Goal: Transaction & Acquisition: Purchase product/service

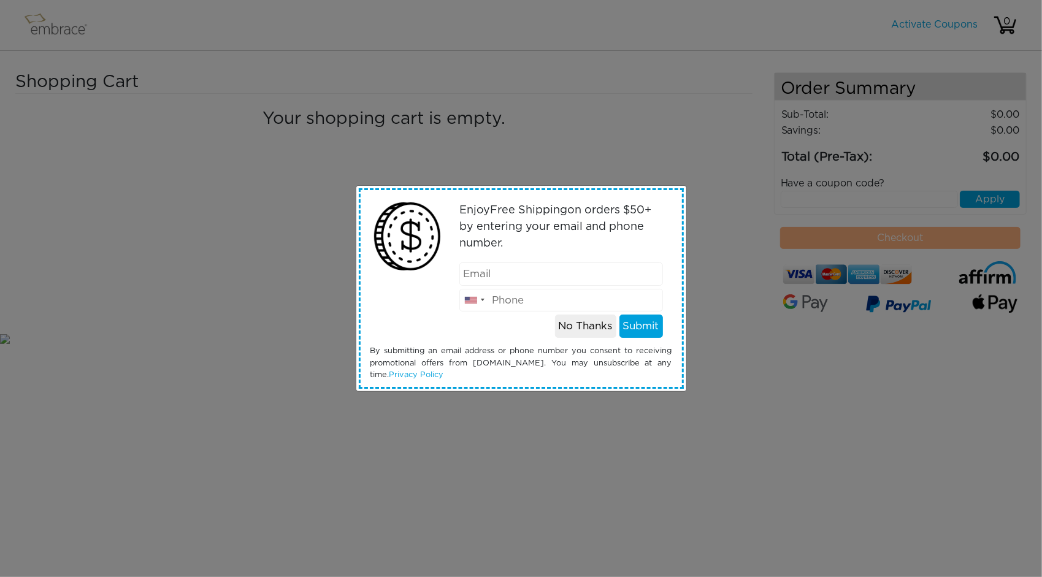
click at [596, 272] on input "email" at bounding box center [561, 273] width 204 height 23
type input "[EMAIL_ADDRESS][DOMAIN_NAME]"
type input "6505056519"
click at [647, 327] on button "Submit" at bounding box center [641, 325] width 44 height 23
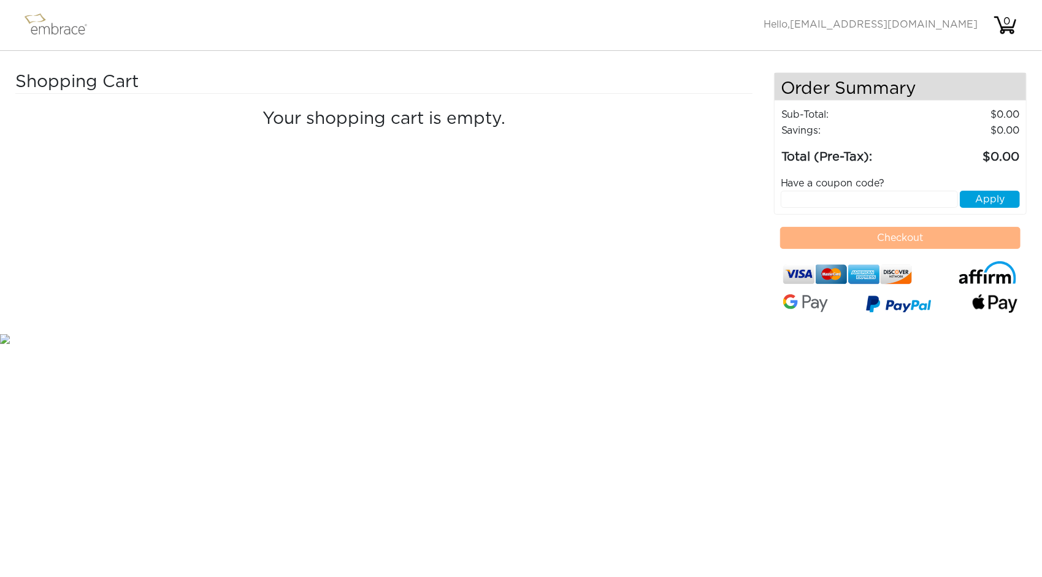
click at [1010, 25] on div "0" at bounding box center [1006, 21] width 25 height 15
click at [87, 35] on img at bounding box center [61, 25] width 80 height 31
click at [77, 34] on img at bounding box center [61, 25] width 80 height 31
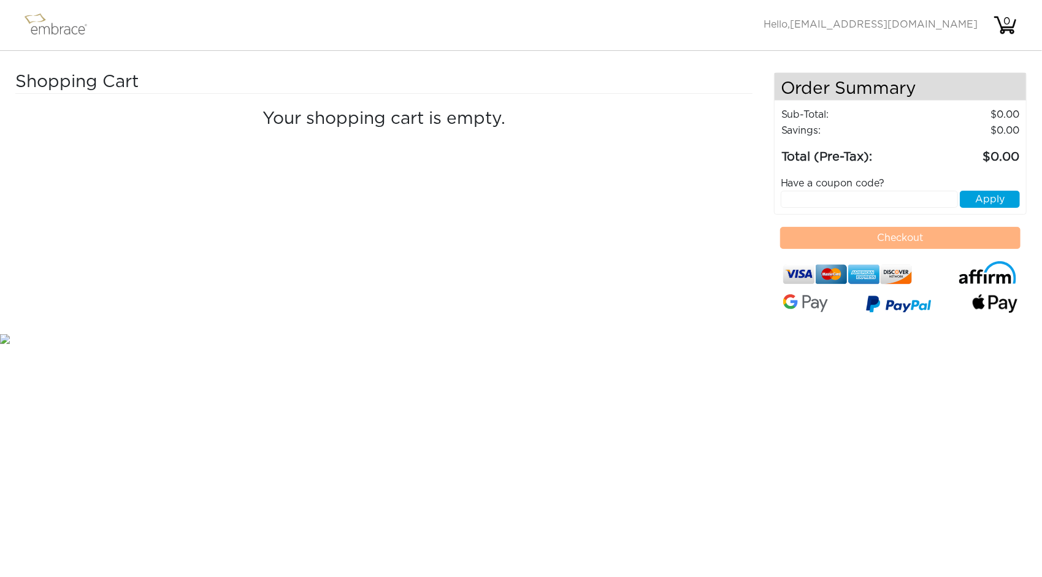
click at [1008, 32] on img at bounding box center [1005, 25] width 25 height 25
click at [58, 26] on img at bounding box center [61, 25] width 80 height 31
